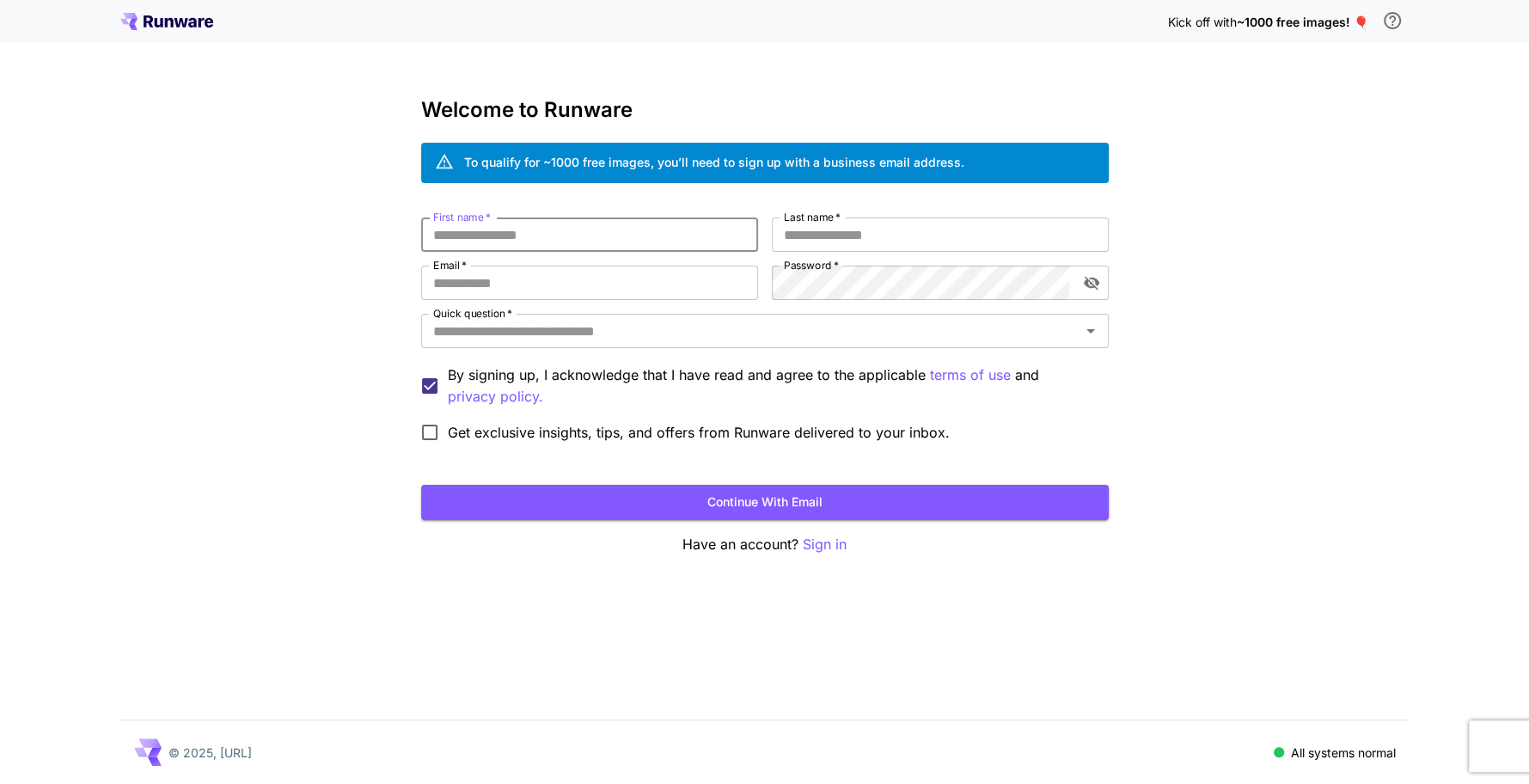
click at [494, 244] on input "First name   *" at bounding box center [590, 234] width 337 height 34
click at [497, 240] on input "First name   *" at bounding box center [590, 234] width 337 height 34
type input "*********"
click at [909, 226] on input "Last name   *" at bounding box center [941, 234] width 337 height 34
type input "******"
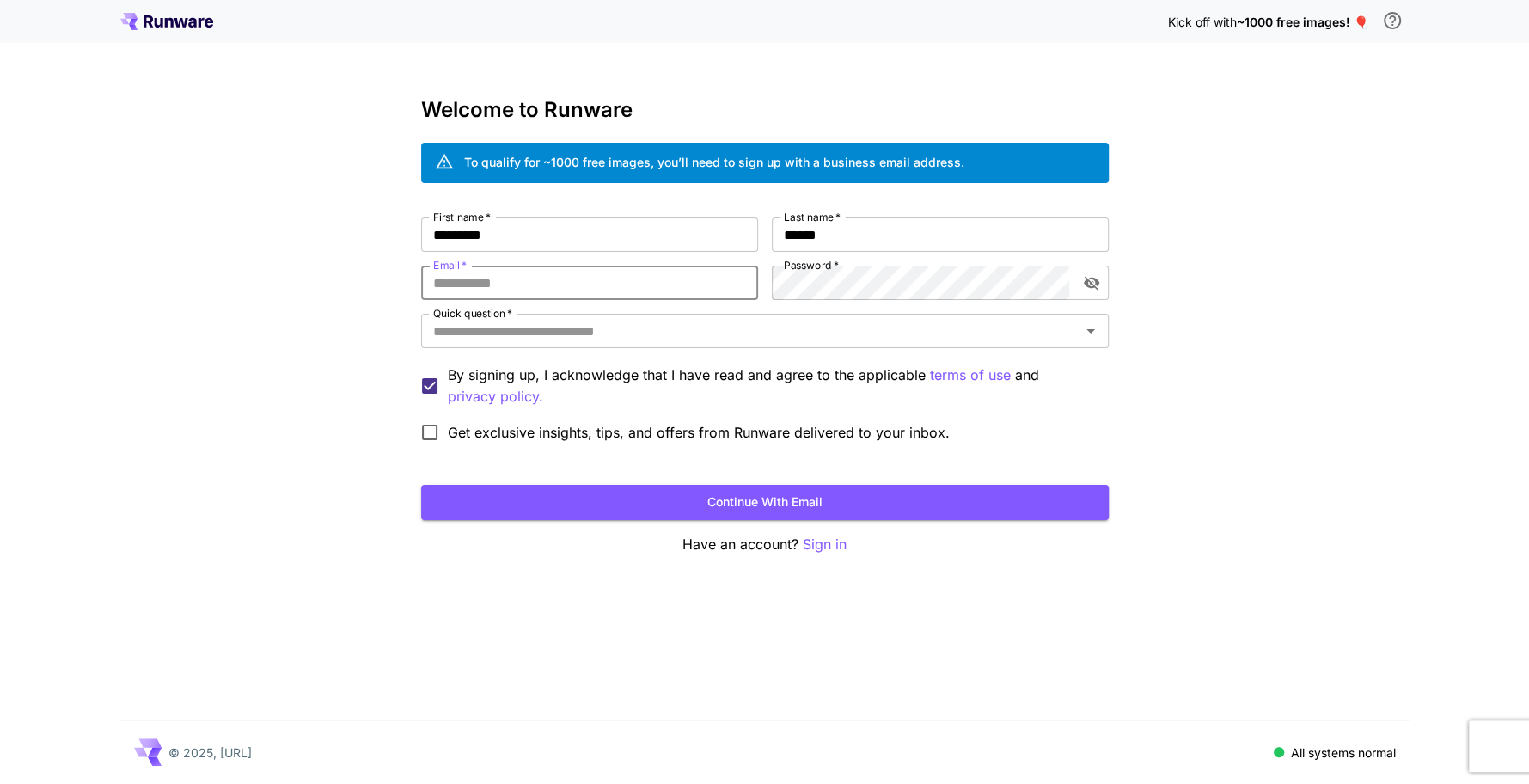
click at [601, 282] on input "Email   *" at bounding box center [590, 282] width 337 height 34
type input "**********"
click at [759, 496] on button "Continue with email" at bounding box center [765, 503] width 688 height 35
click at [815, 500] on button "Continue with email" at bounding box center [765, 503] width 688 height 35
click at [600, 334] on input "Quick question   *" at bounding box center [751, 330] width 649 height 24
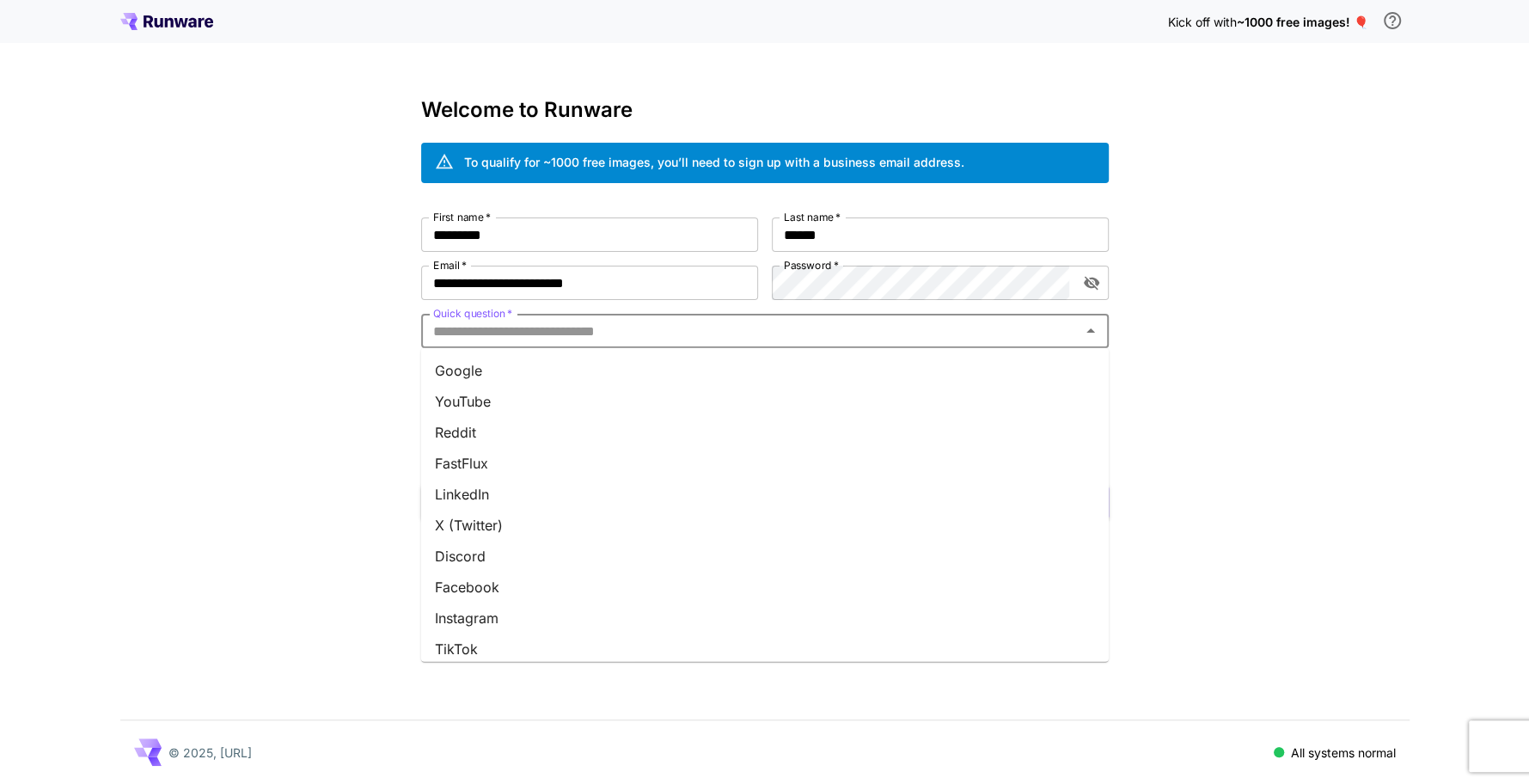
click at [529, 397] on li "YouTube" at bounding box center [765, 402] width 688 height 31
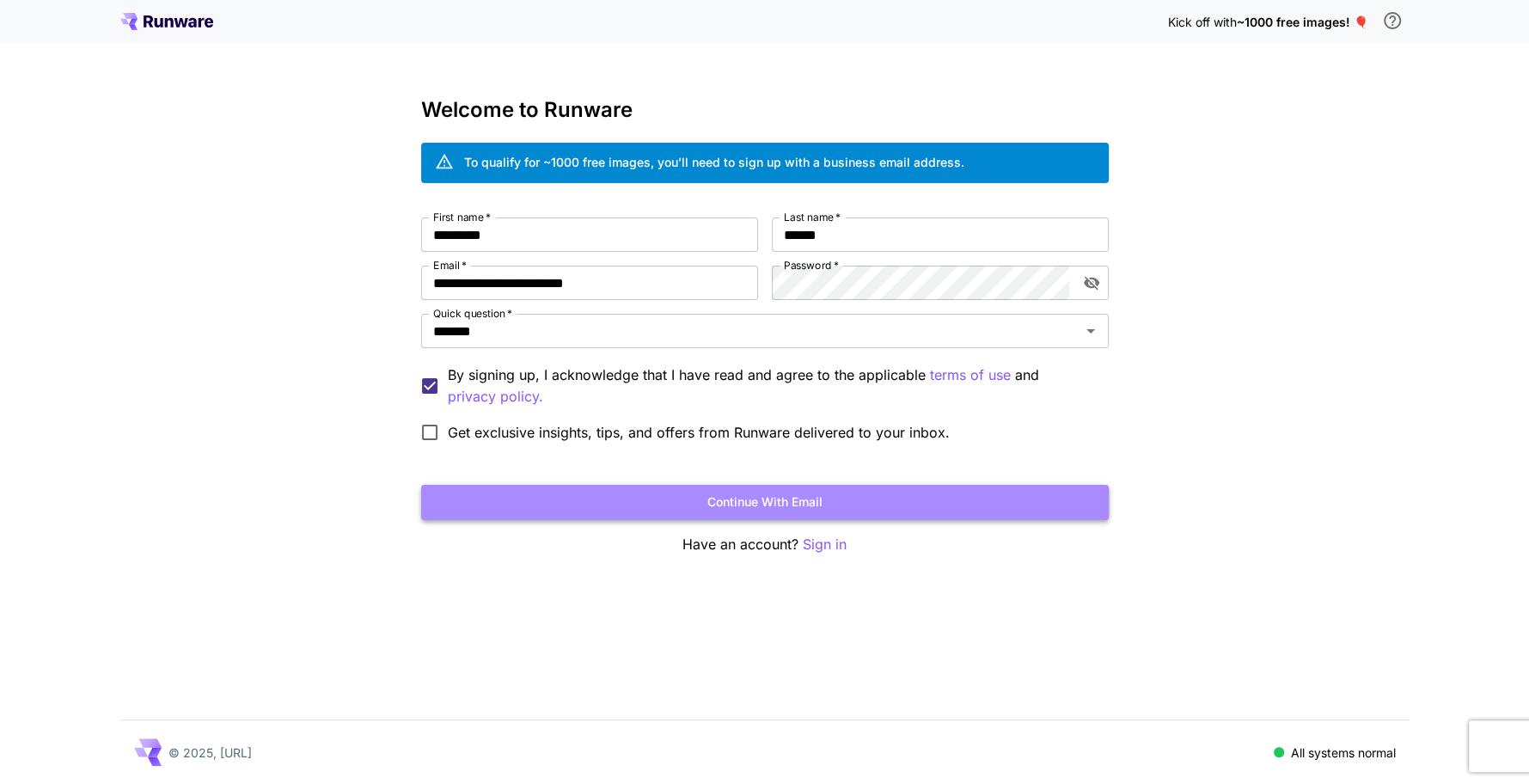
click at [799, 508] on button "Continue with email" at bounding box center [765, 503] width 688 height 35
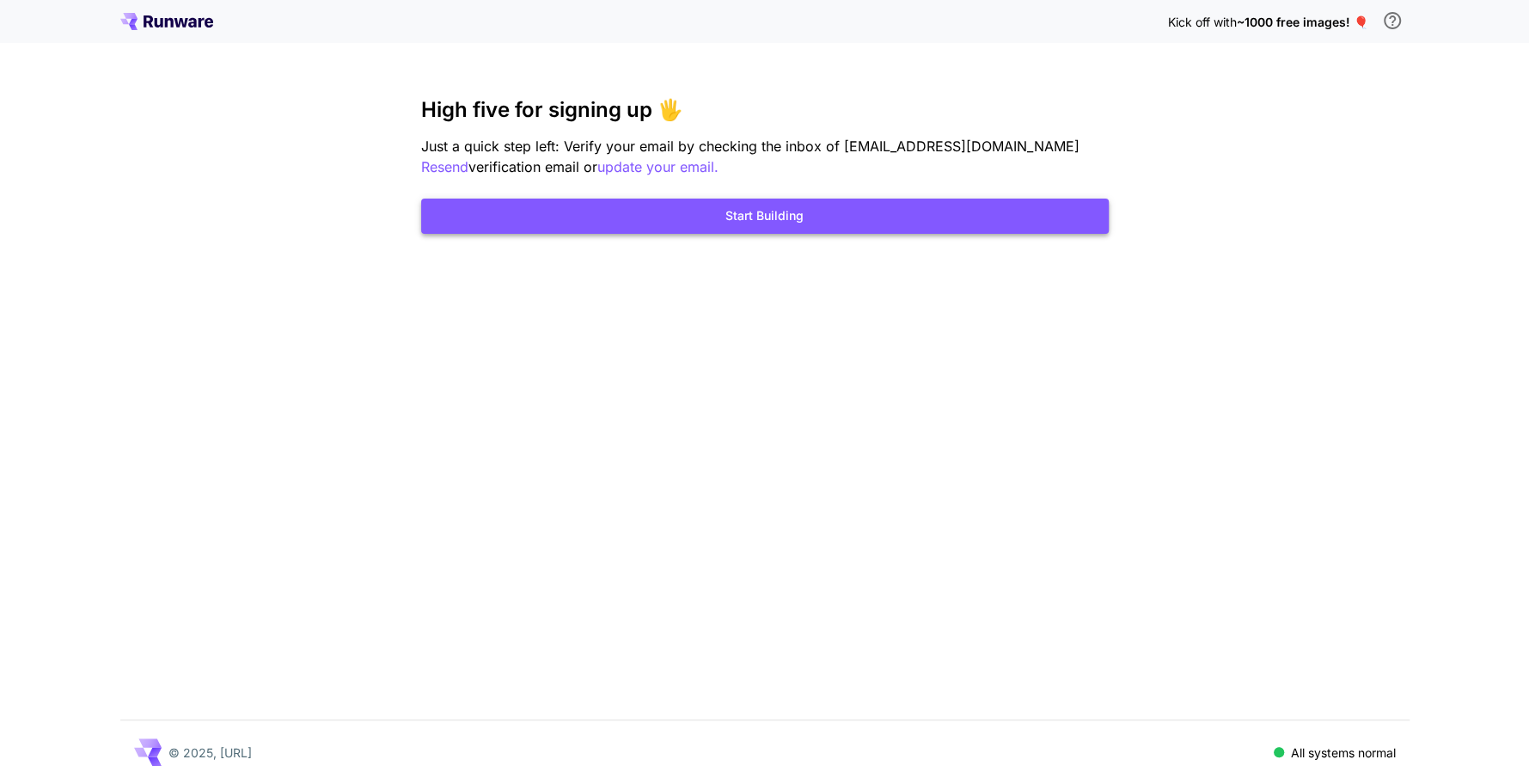
click at [744, 227] on button "Start Building" at bounding box center [765, 217] width 688 height 35
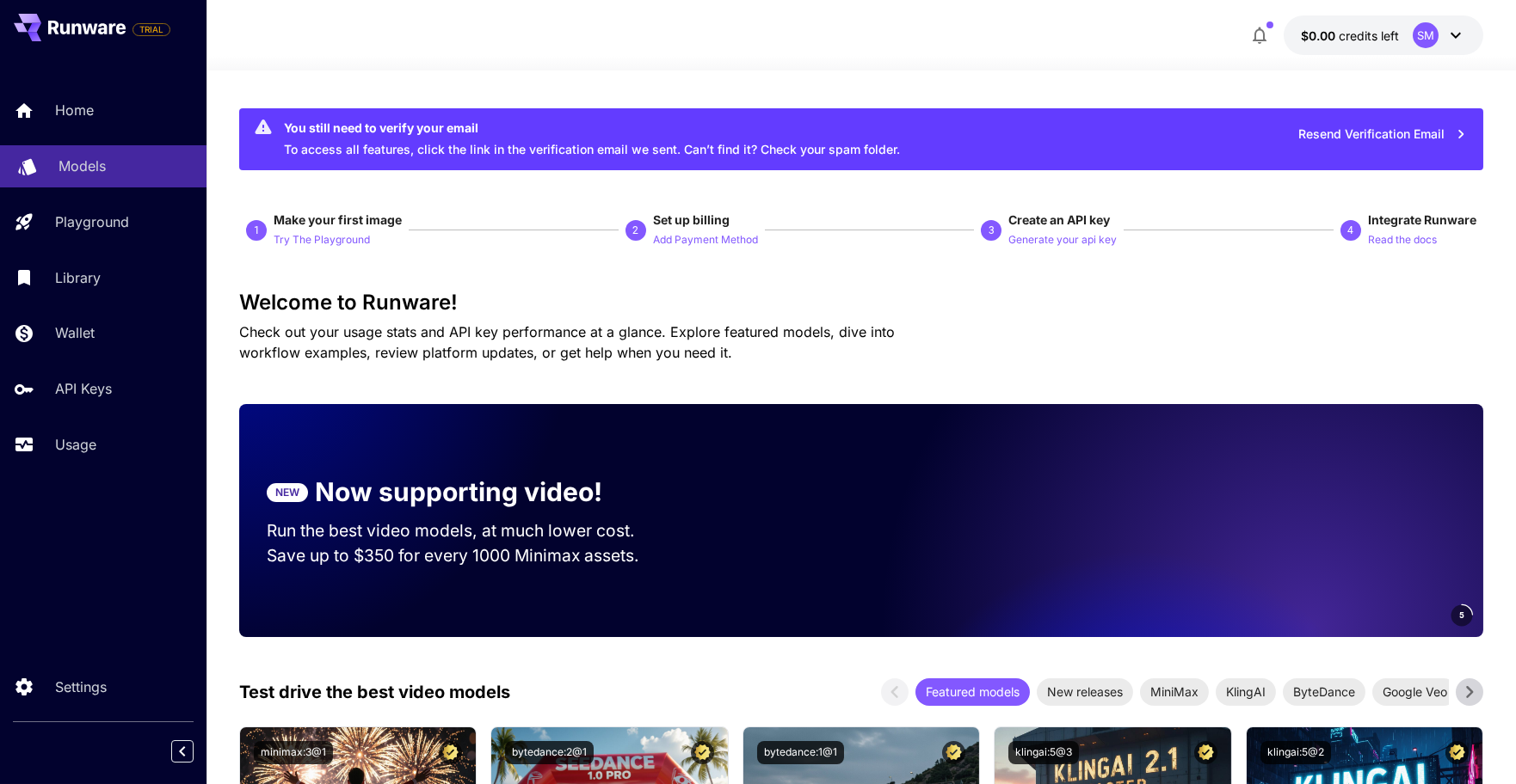
click at [76, 172] on p "Models" at bounding box center [82, 166] width 47 height 21
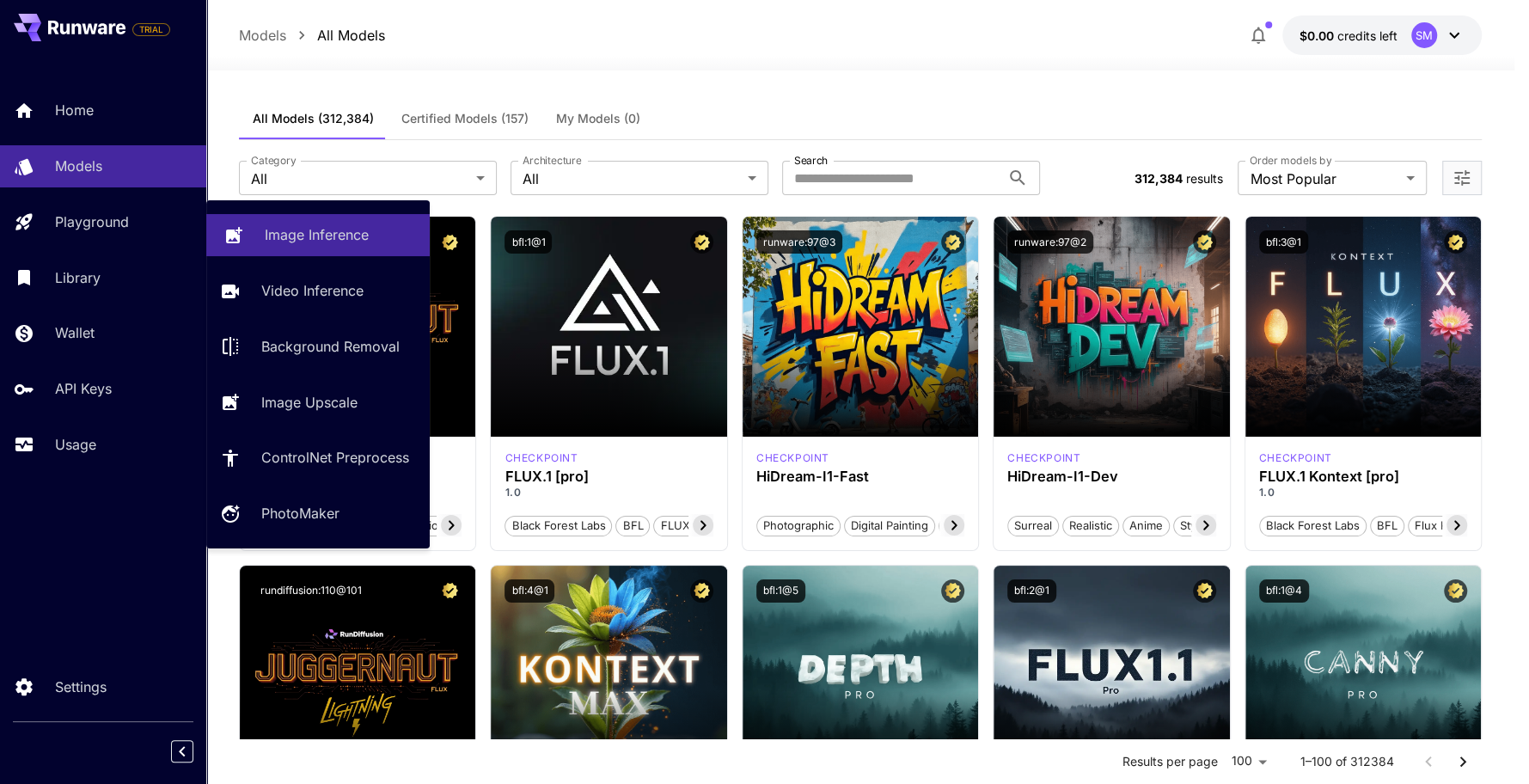
click at [337, 226] on p "Image Inference" at bounding box center [317, 234] width 104 height 21
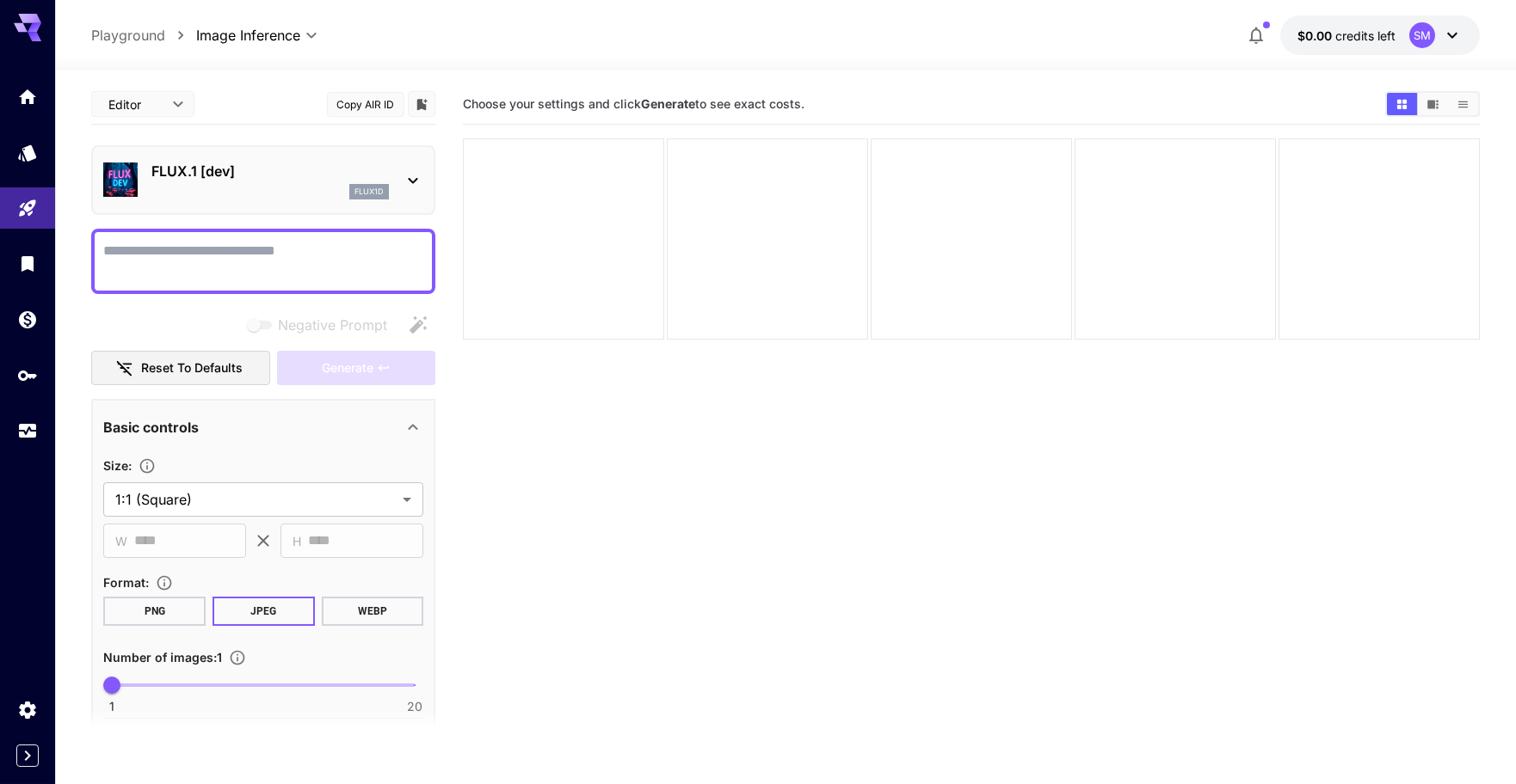
click at [158, 256] on textarea "Negative Prompt" at bounding box center [263, 262] width 320 height 41
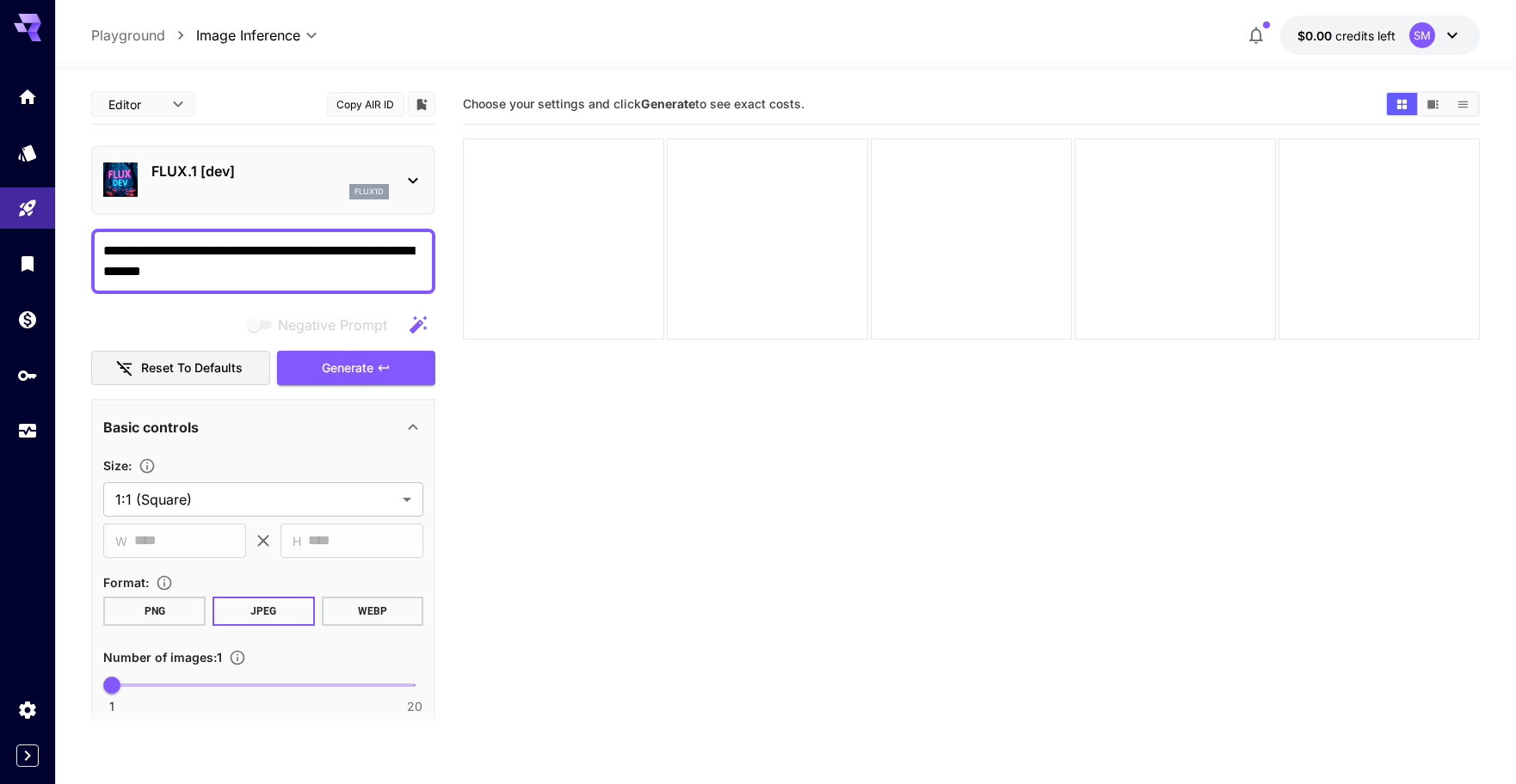
drag, startPoint x: 198, startPoint y: 275, endPoint x: 91, endPoint y: 277, distance: 107.0
click at [91, 277] on div "**********" at bounding box center [263, 261] width 344 height 66
type textarea "**********"
click at [304, 166] on p "FLUX.1 [dev]" at bounding box center [270, 171] width 237 height 21
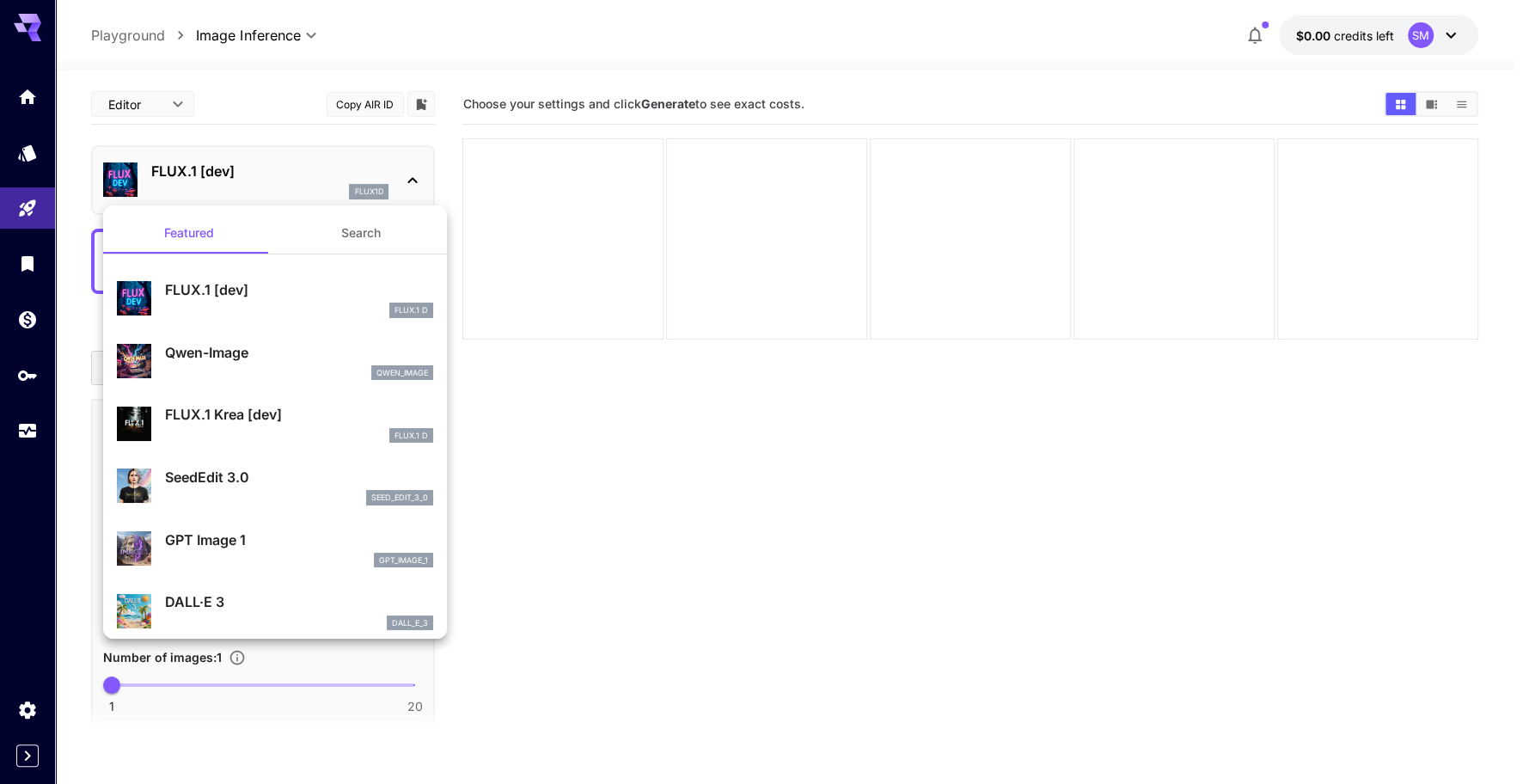
click at [319, 168] on div at bounding box center [764, 392] width 1529 height 784
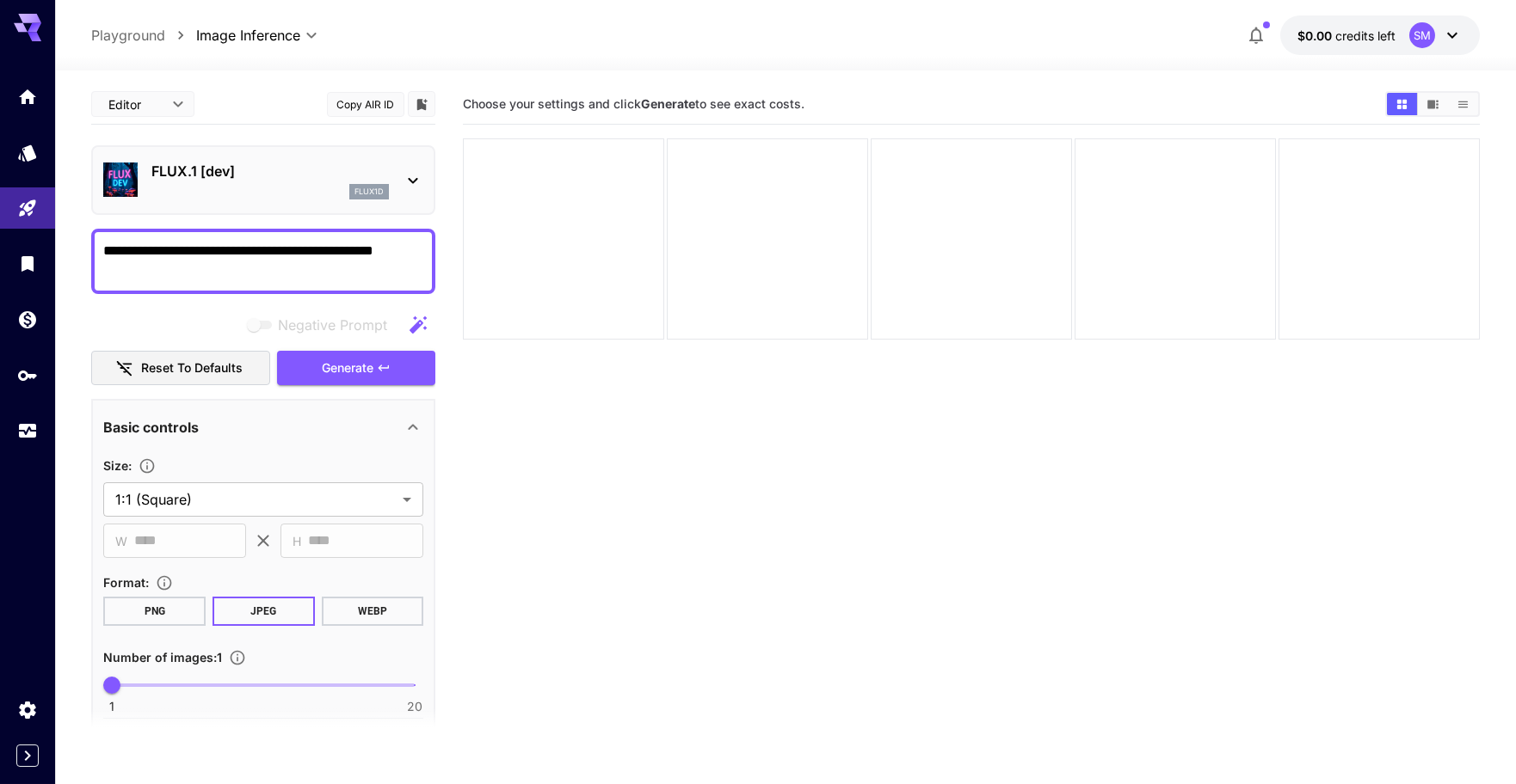
click at [391, 188] on div "FLUX.1 [dev] flux1d" at bounding box center [263, 180] width 320 height 53
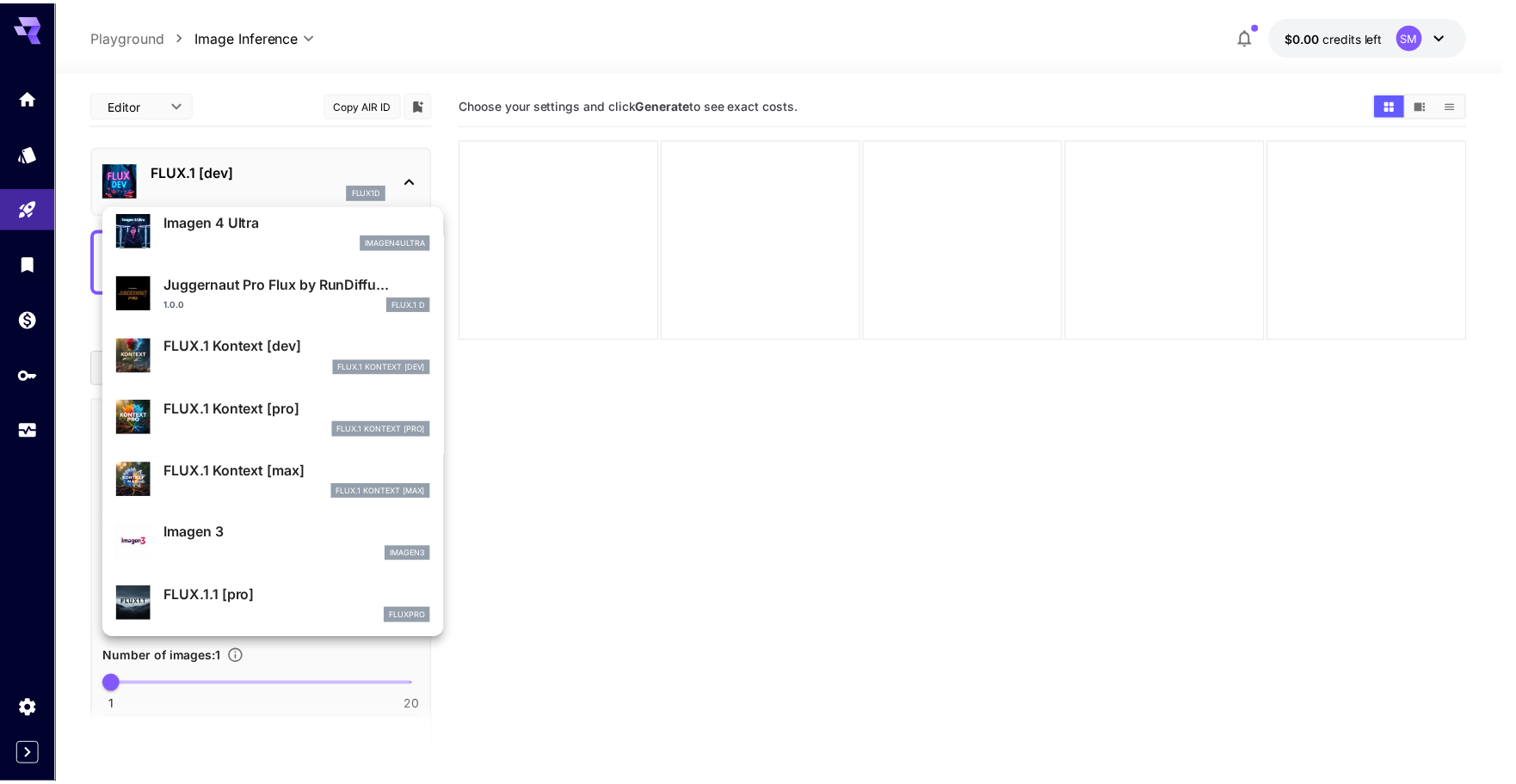
scroll to position [603, 0]
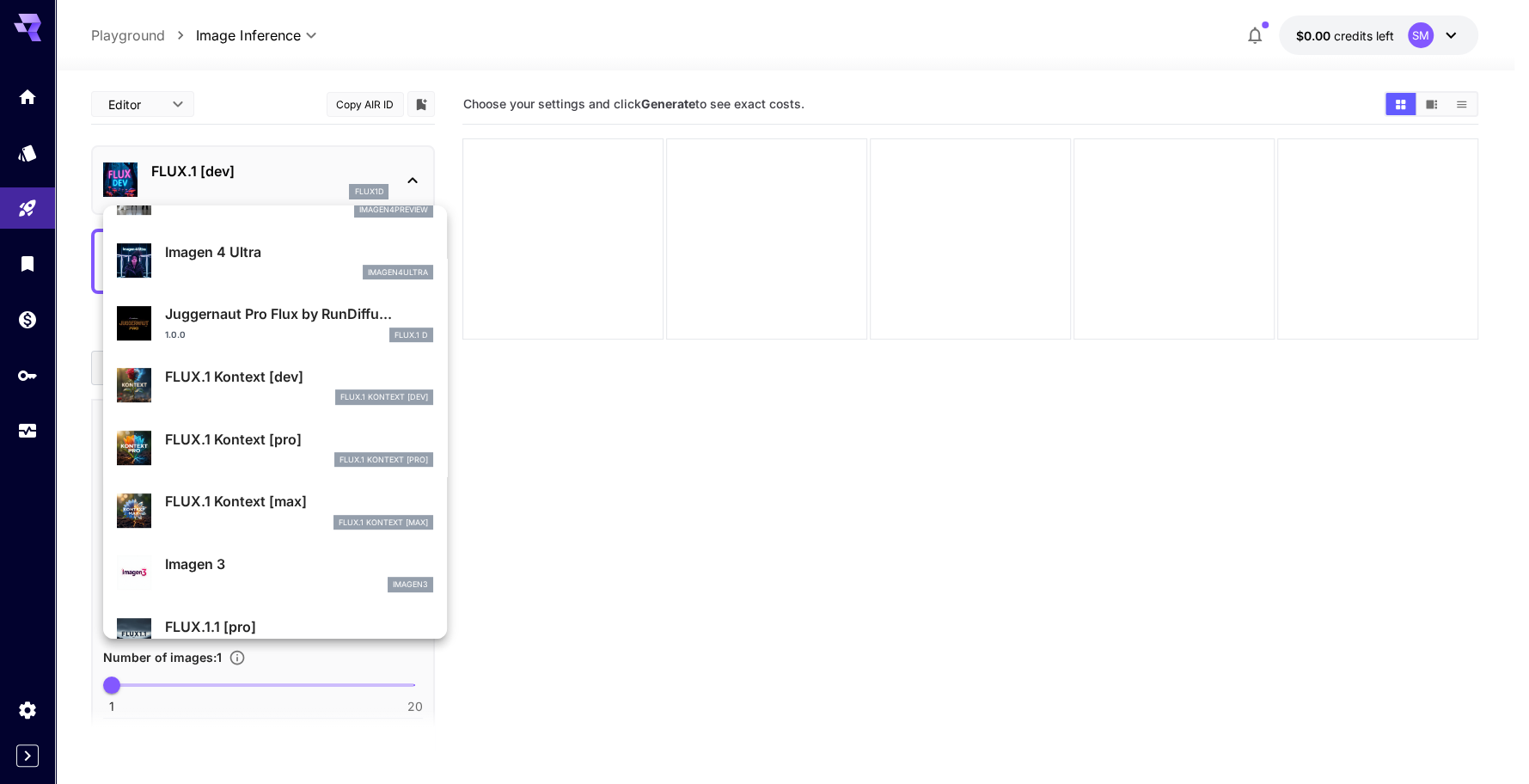
click at [269, 508] on p "FLUX.1 Kontext [max]" at bounding box center [299, 501] width 269 height 21
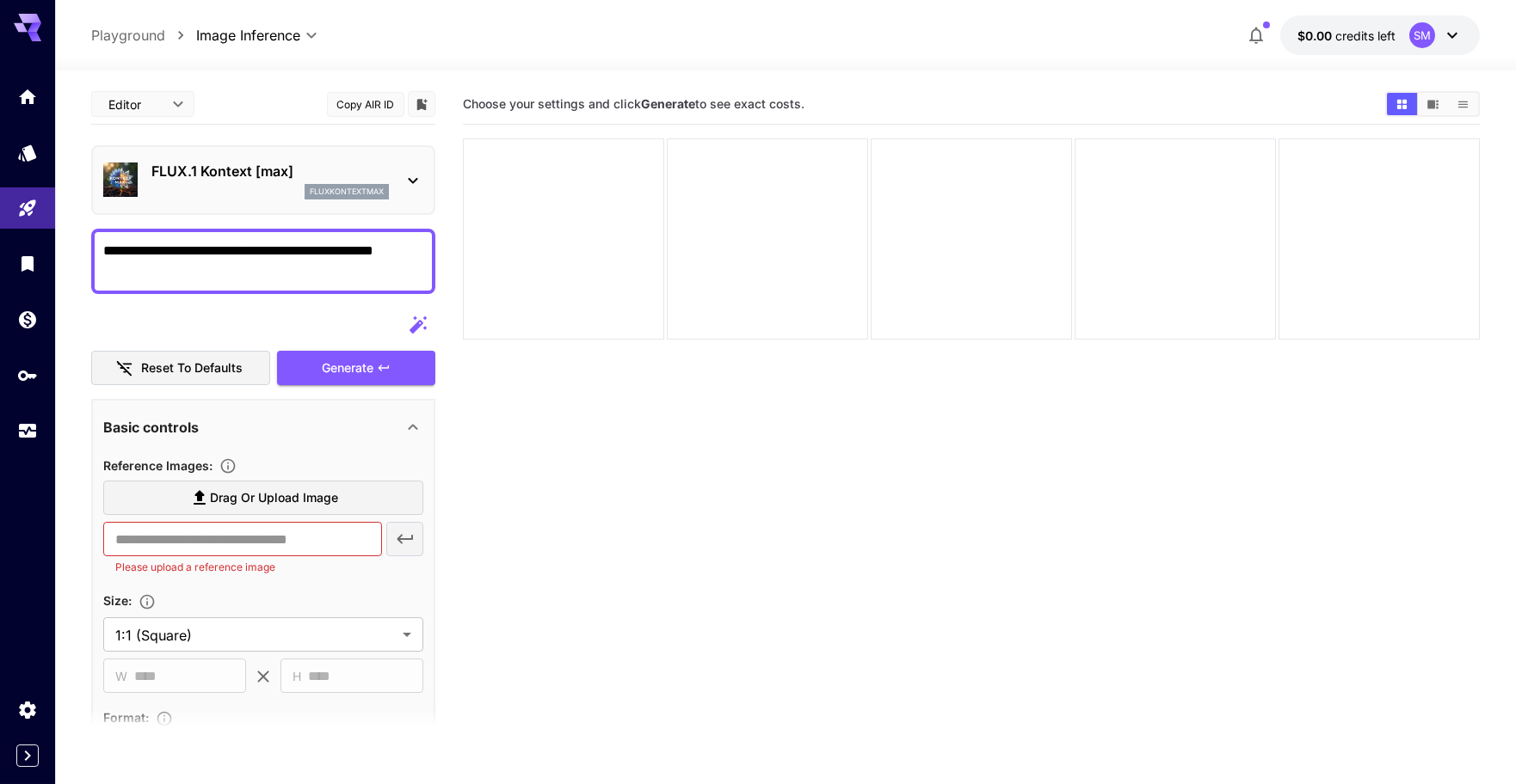
click at [247, 493] on span "Drag or upload image" at bounding box center [274, 498] width 128 height 22
click at [0, 0] on input "Drag or upload image" at bounding box center [0, 0] width 0 height 0
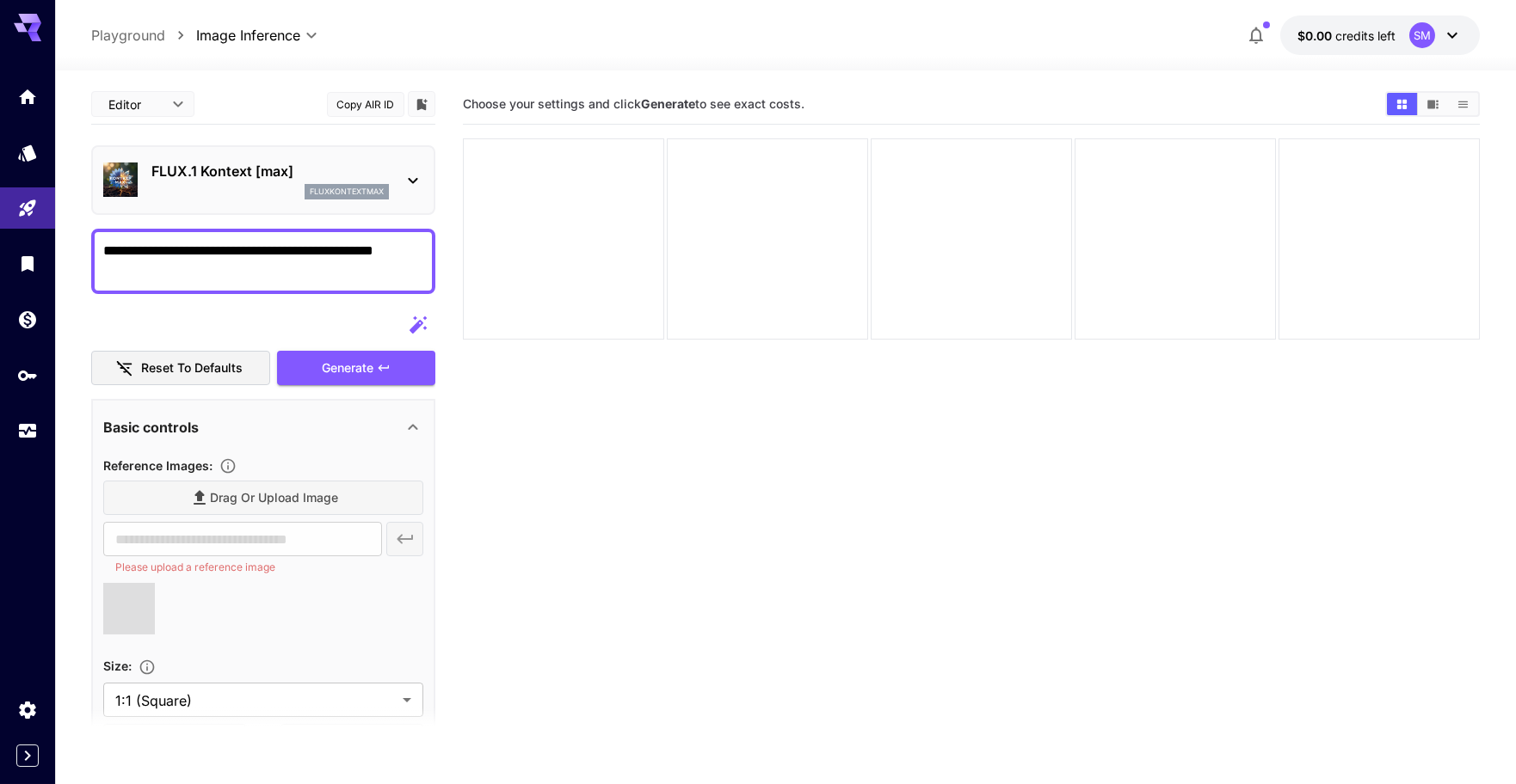
type input "**********"
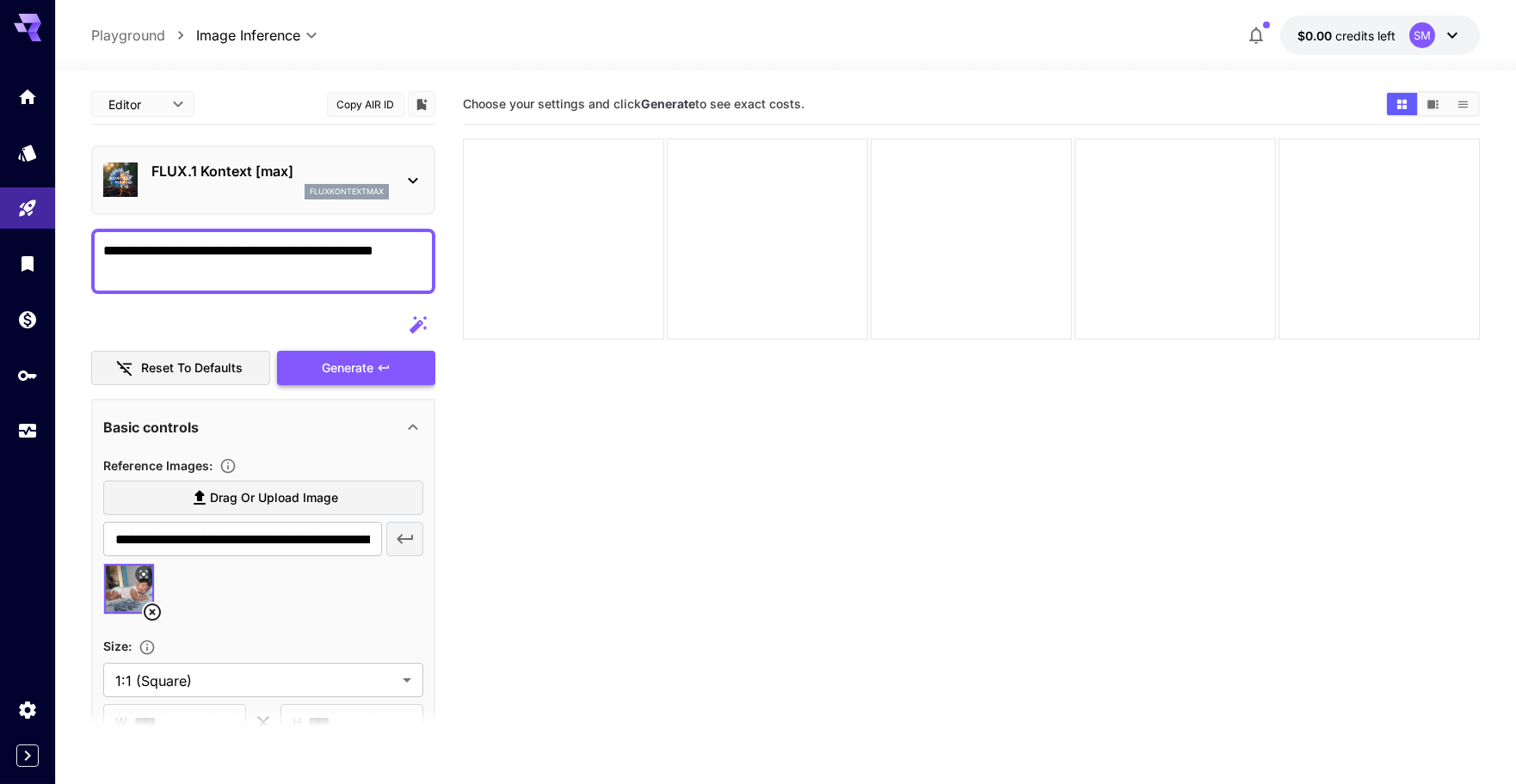
click at [378, 368] on icon "button" at bounding box center [383, 368] width 14 height 14
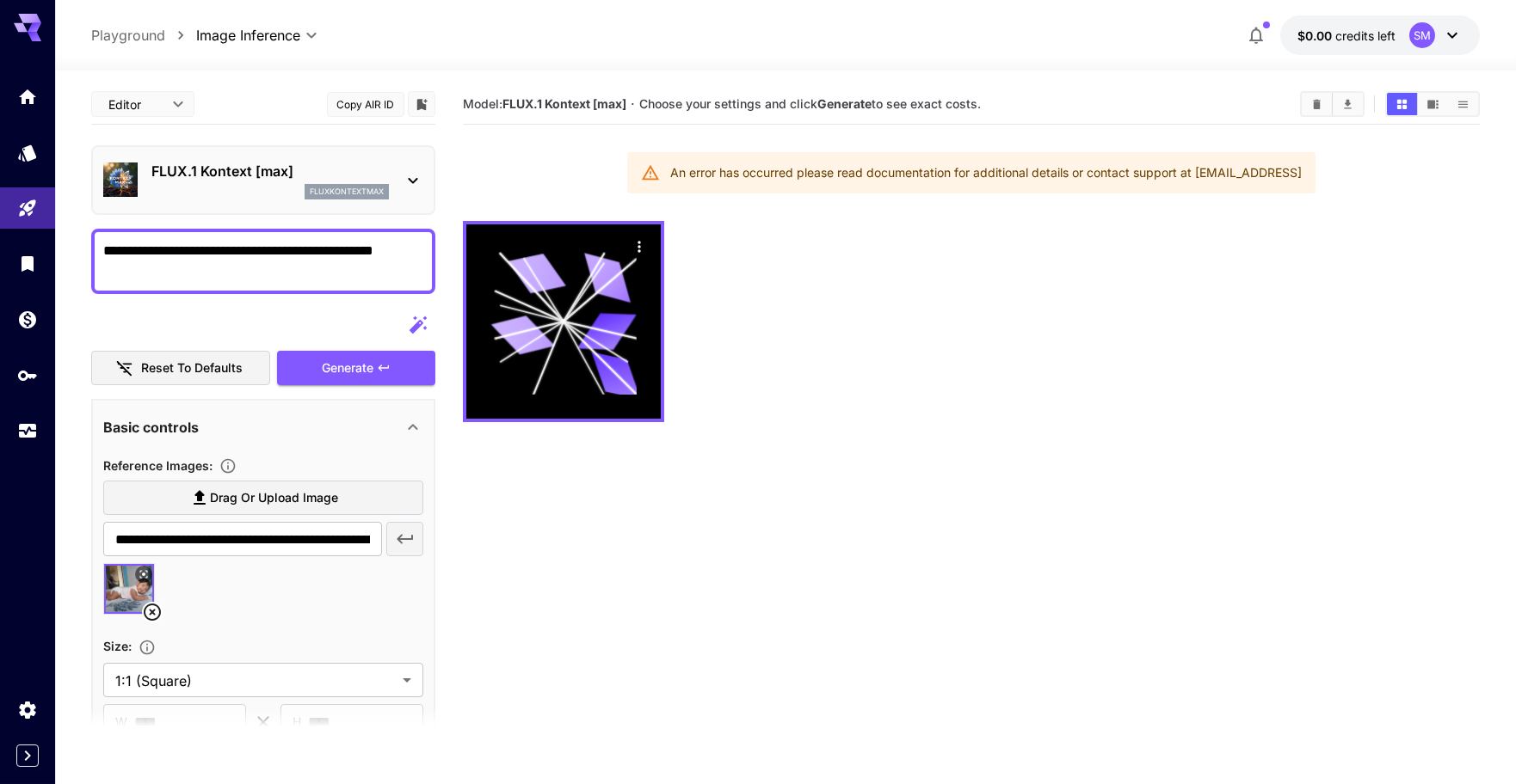
click at [378, 186] on p "fluxkontextmax" at bounding box center [346, 191] width 74 height 12
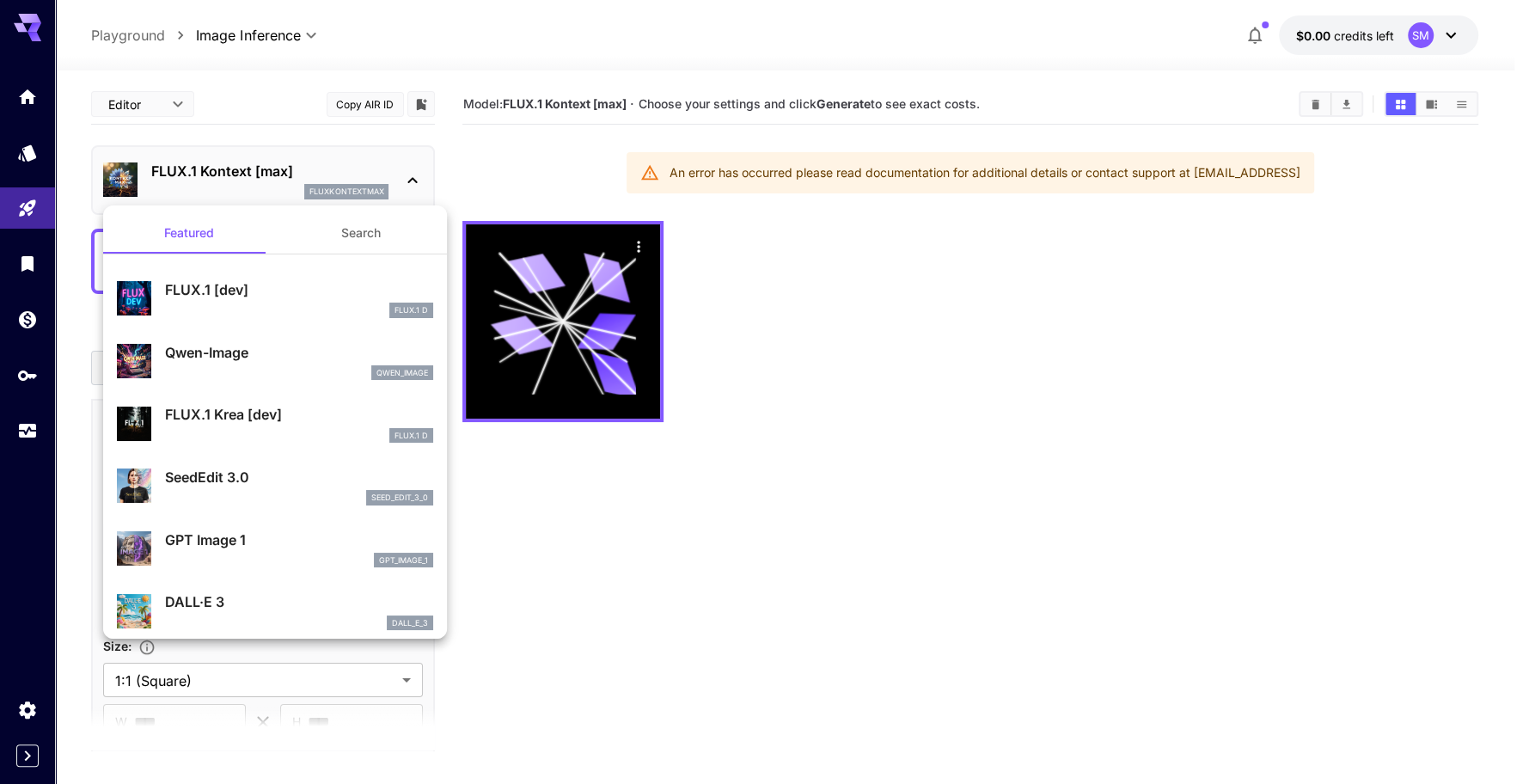
click at [248, 297] on p "FLUX.1 [dev]" at bounding box center [299, 289] width 269 height 21
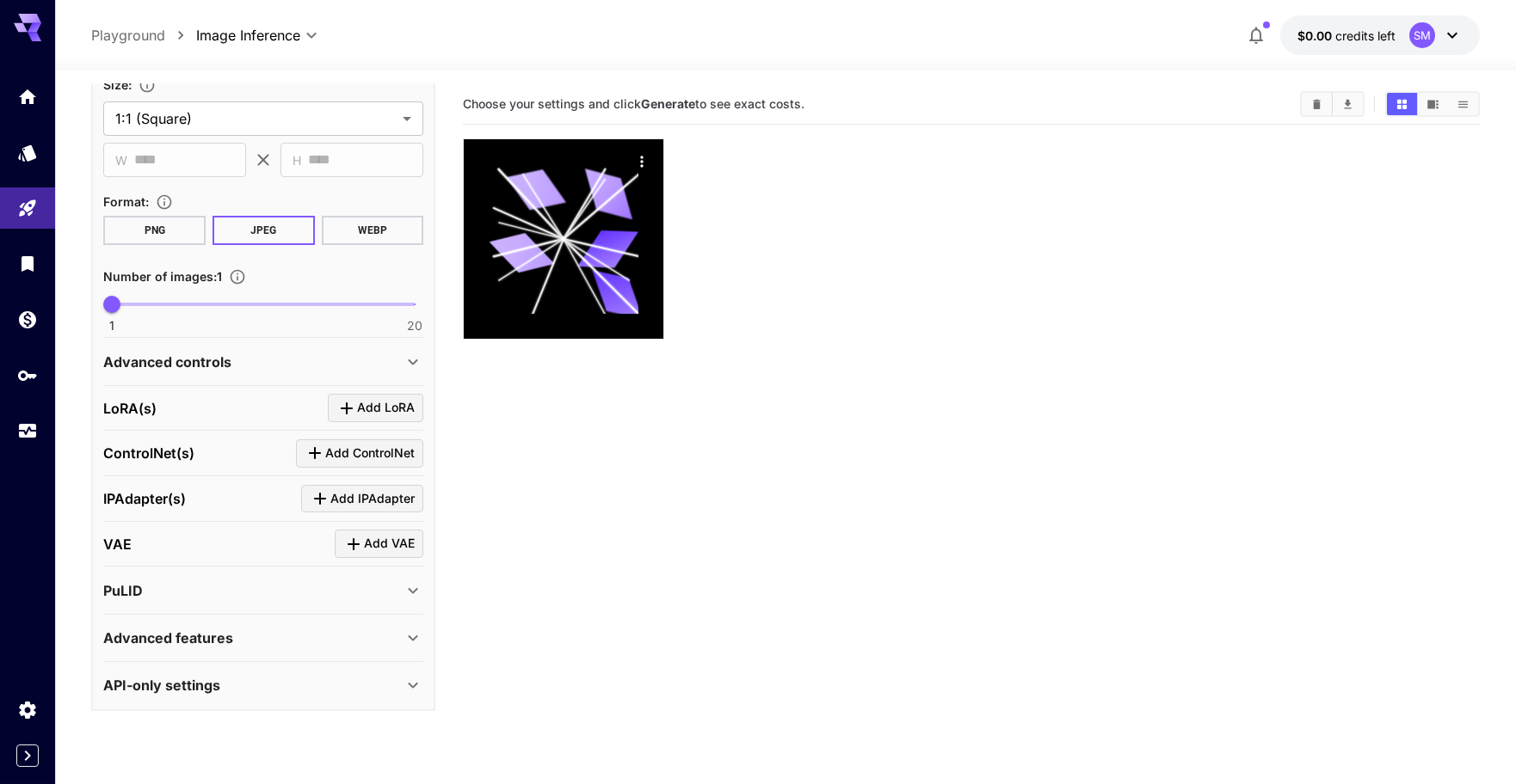
scroll to position [122, 0]
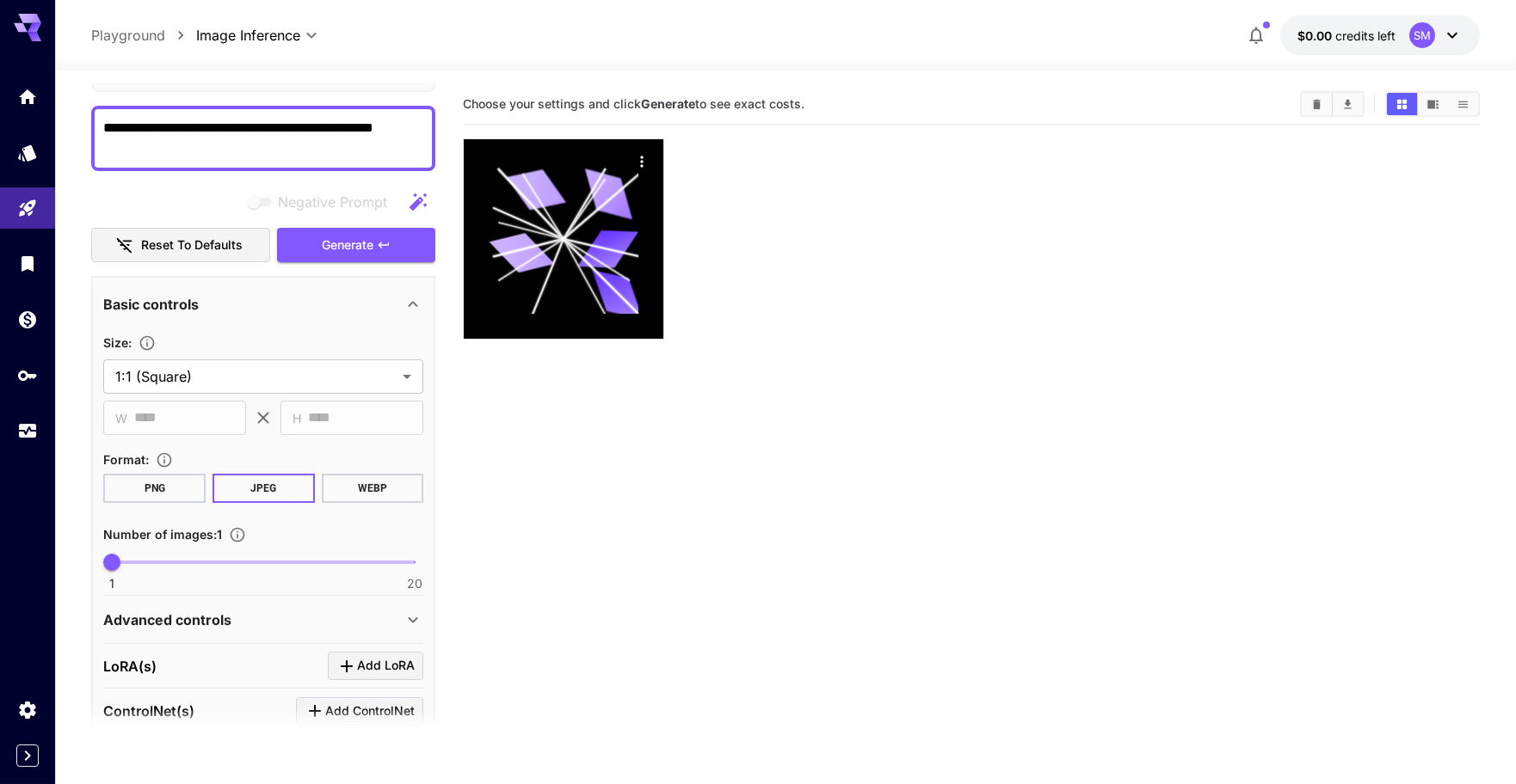
click at [229, 307] on div "Basic controls" at bounding box center [252, 304] width 299 height 21
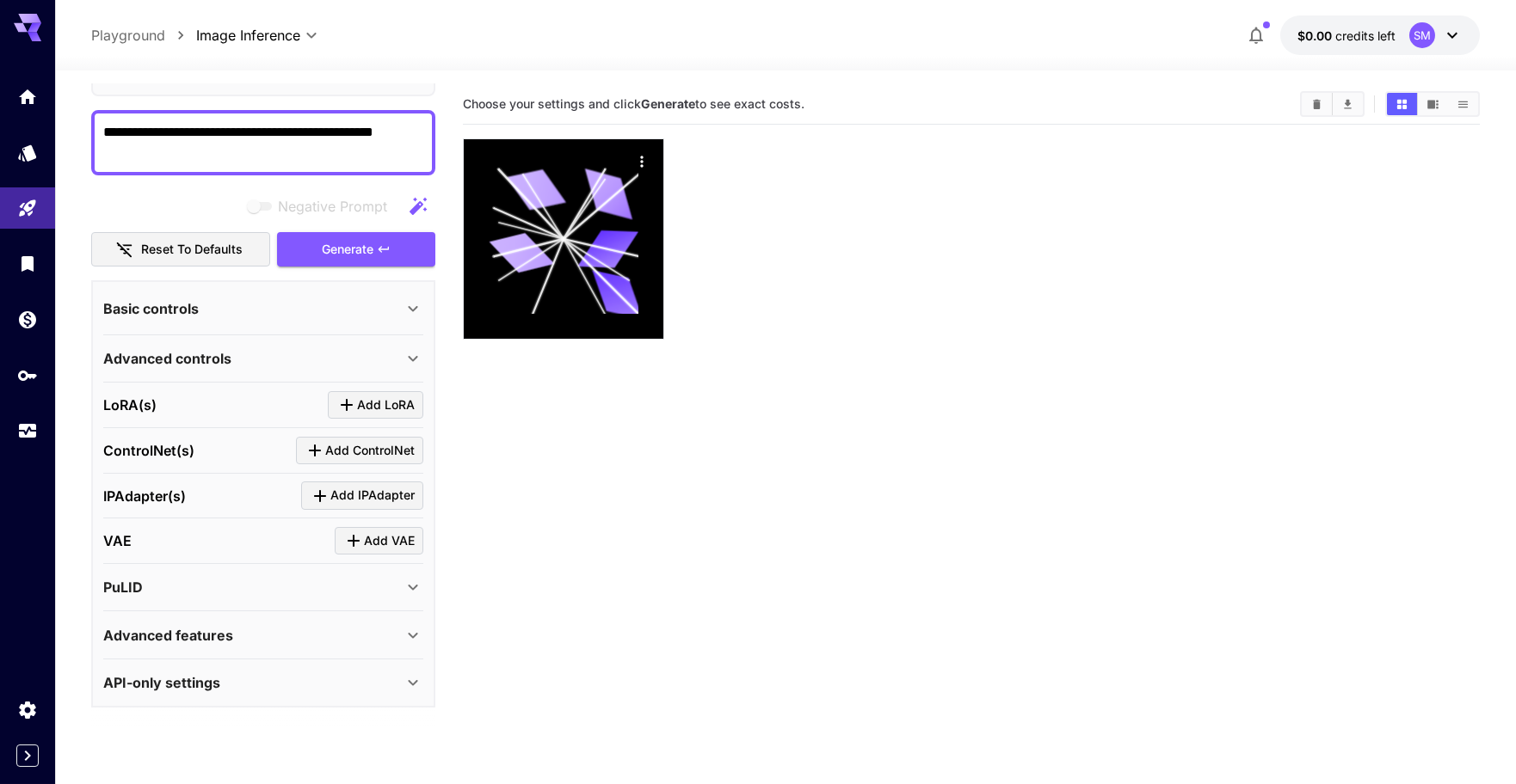
scroll to position [116, 0]
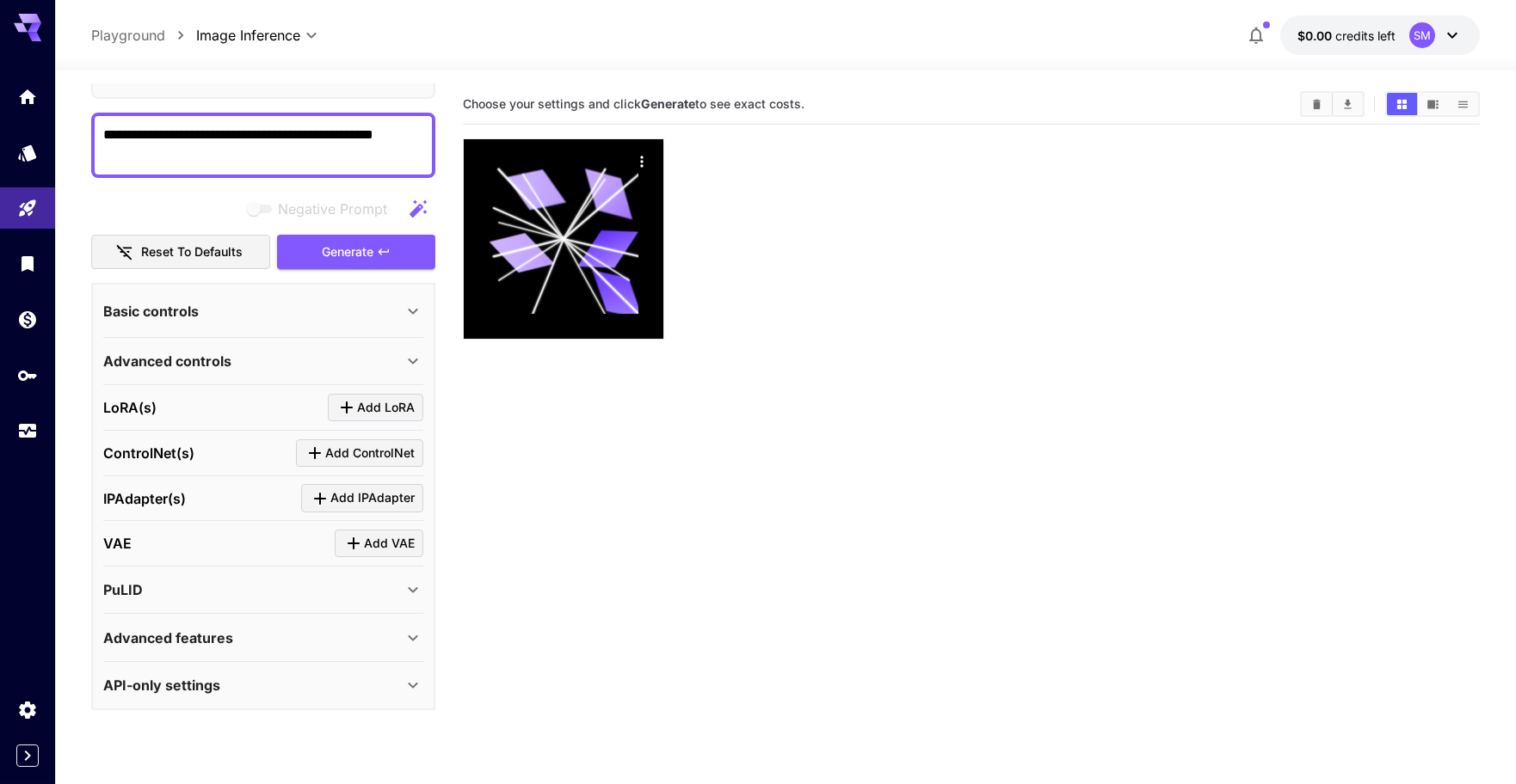
click at [234, 296] on div "Basic controls" at bounding box center [263, 311] width 320 height 41
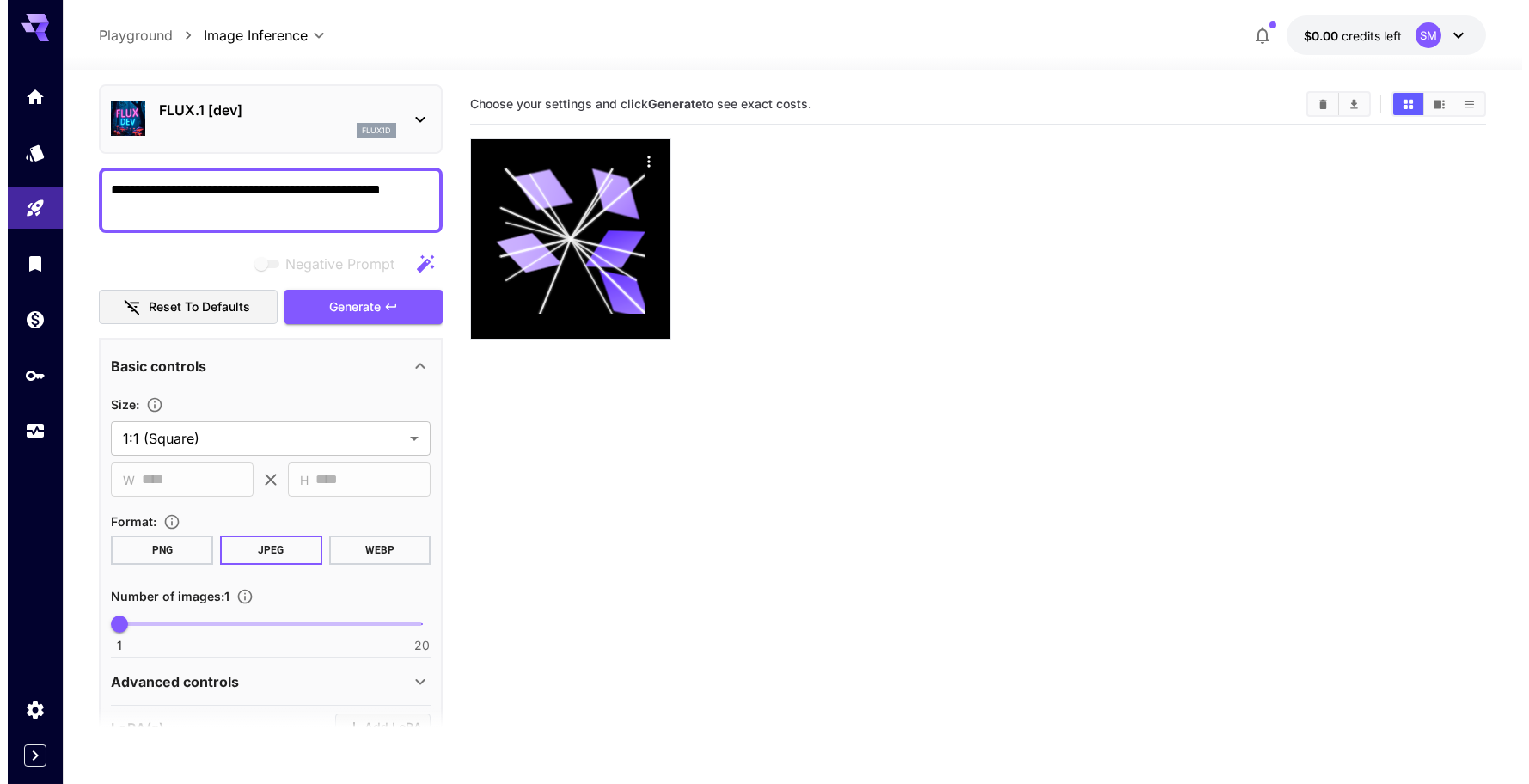
scroll to position [0, 0]
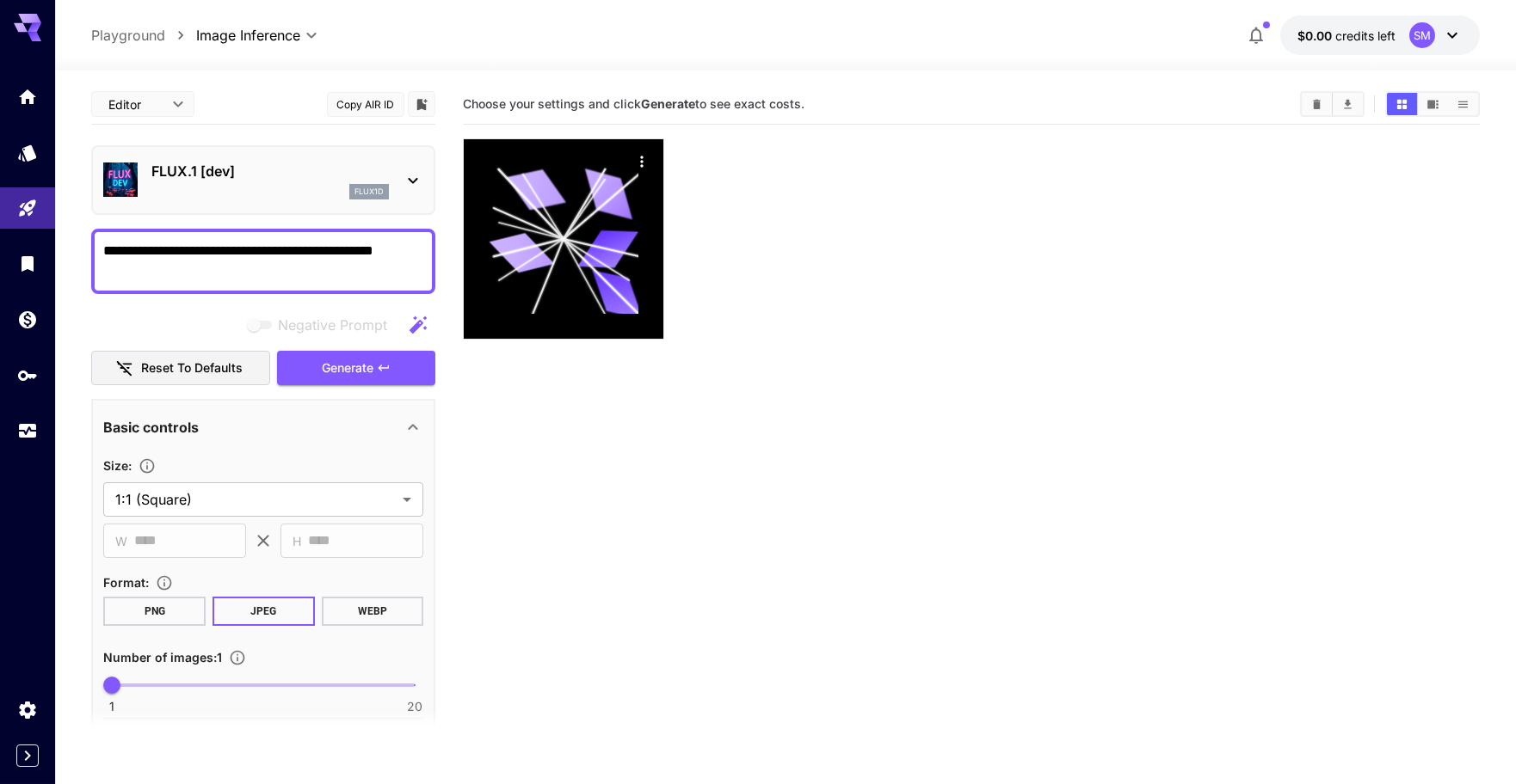
click at [300, 154] on div "FLUX.1 [dev] flux1d" at bounding box center [263, 180] width 320 height 53
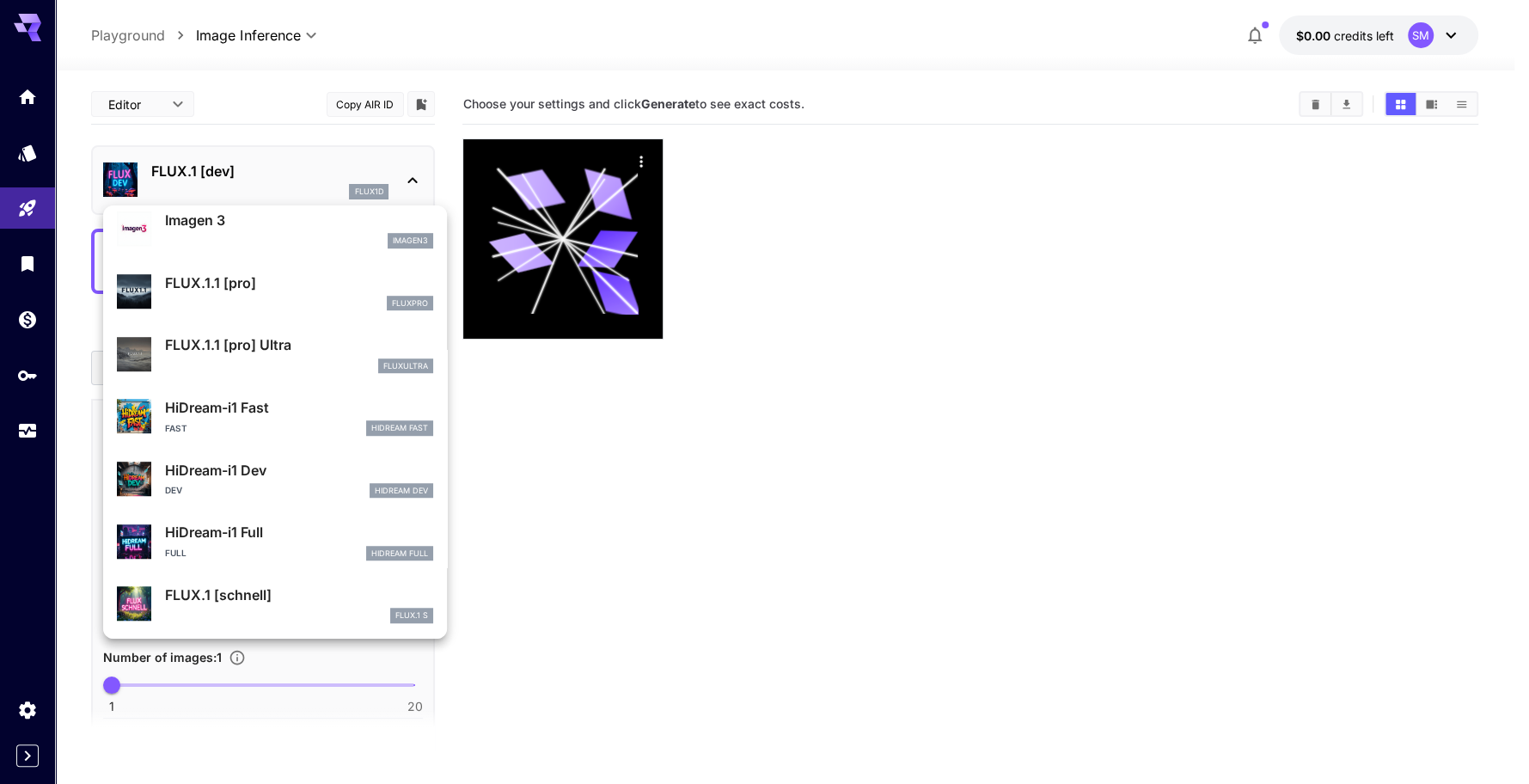
scroll to position [951, 0]
